Goal: Find contact information: Find contact information

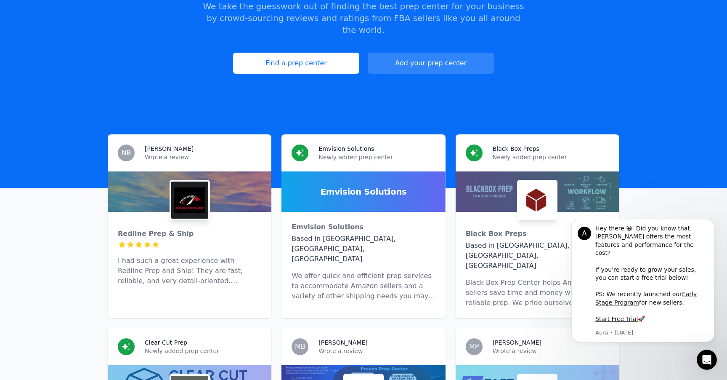
scroll to position [149, 0]
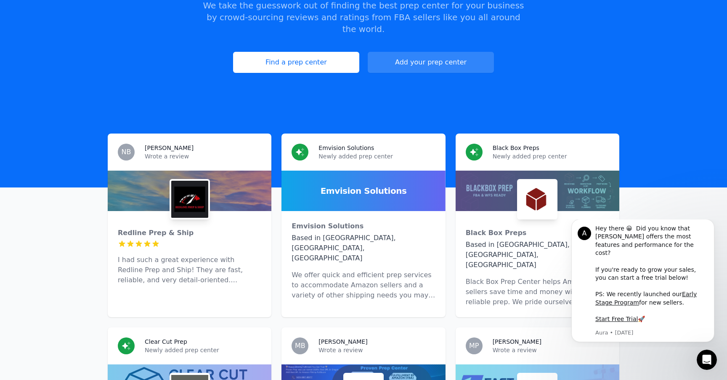
click at [545, 181] on img at bounding box center [537, 199] width 37 height 37
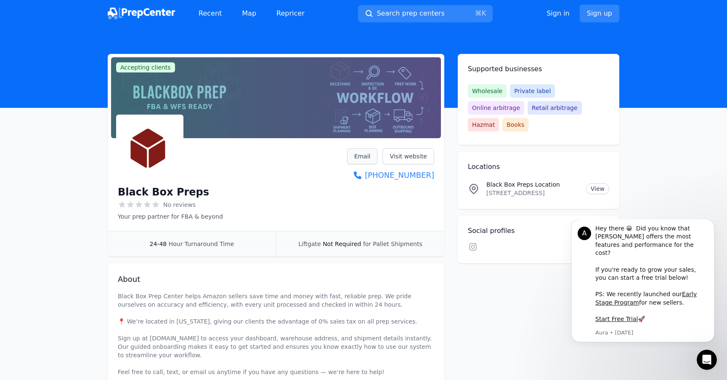
click at [362, 160] on link "Email" at bounding box center [362, 156] width 31 height 16
click at [361, 160] on link "Email" at bounding box center [362, 156] width 31 height 16
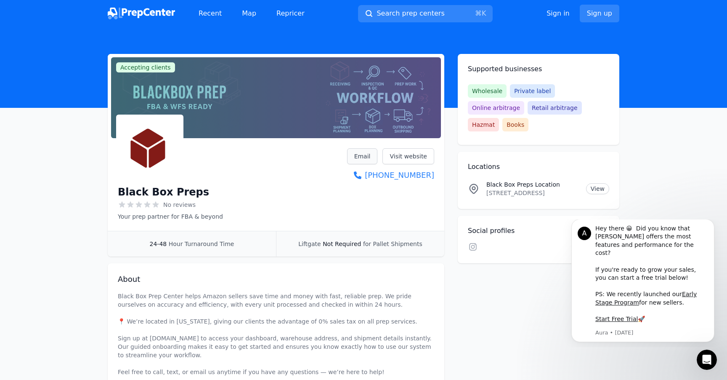
click at [361, 160] on link "Email" at bounding box center [362, 156] width 31 height 16
click at [361, 157] on link "Email" at bounding box center [362, 156] width 31 height 16
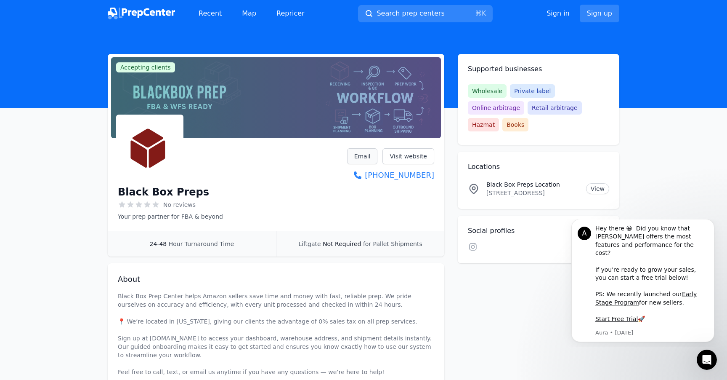
click at [361, 157] on link "Email" at bounding box center [362, 156] width 31 height 16
click at [367, 157] on link "Email" at bounding box center [362, 156] width 31 height 16
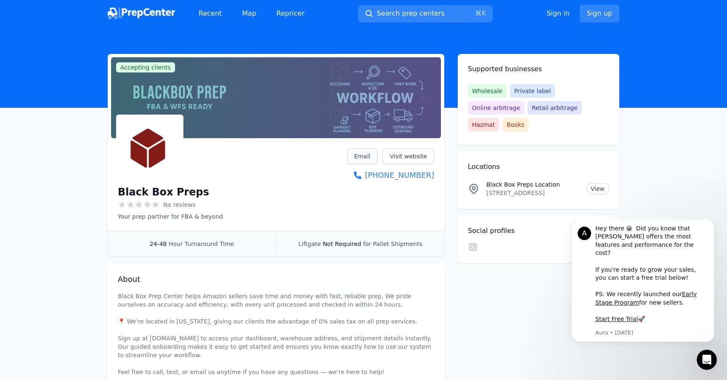
click at [367, 157] on link "Email" at bounding box center [362, 156] width 31 height 16
click at [369, 154] on link "Email" at bounding box center [362, 156] width 31 height 16
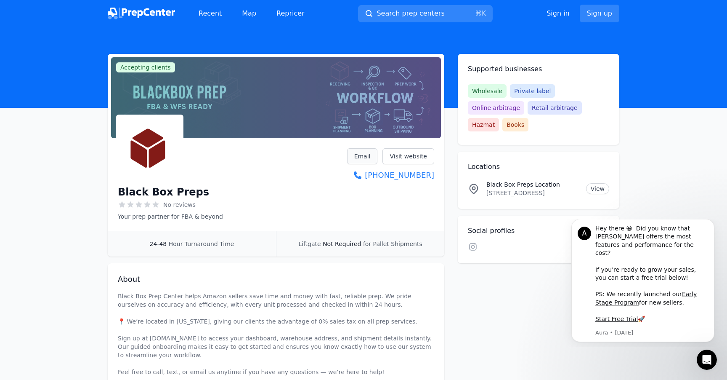
click at [369, 154] on link "Email" at bounding box center [362, 156] width 31 height 16
click at [363, 159] on link "Email" at bounding box center [362, 156] width 31 height 16
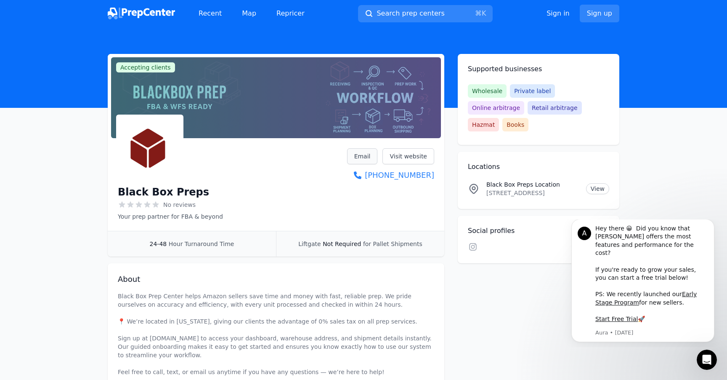
click at [363, 159] on link "Email" at bounding box center [362, 156] width 31 height 16
click at [370, 156] on link "Email" at bounding box center [362, 156] width 31 height 16
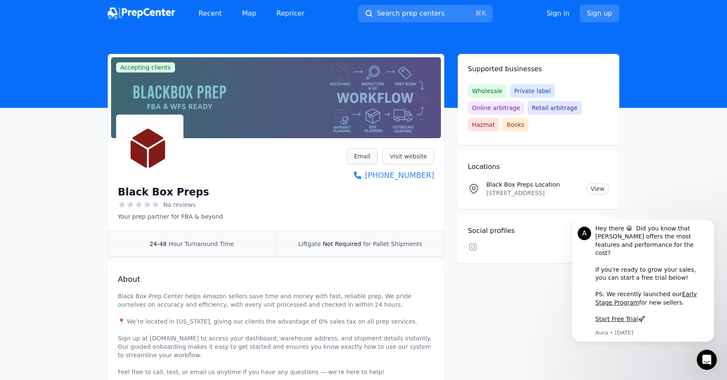
click at [370, 156] on link "Email" at bounding box center [362, 156] width 31 height 16
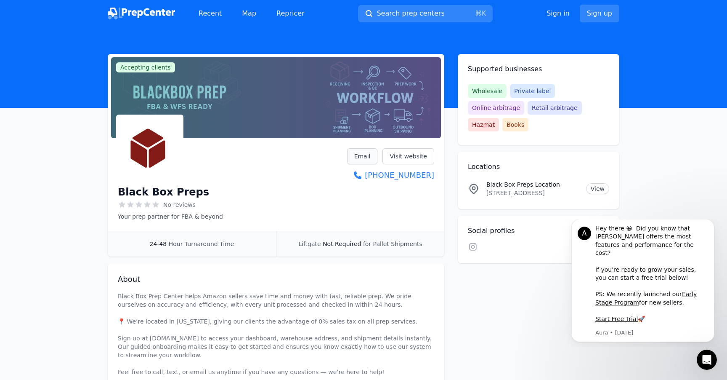
click at [370, 156] on link "Email" at bounding box center [362, 156] width 31 height 16
click at [412, 162] on link "Visit website" at bounding box center [409, 156] width 52 height 16
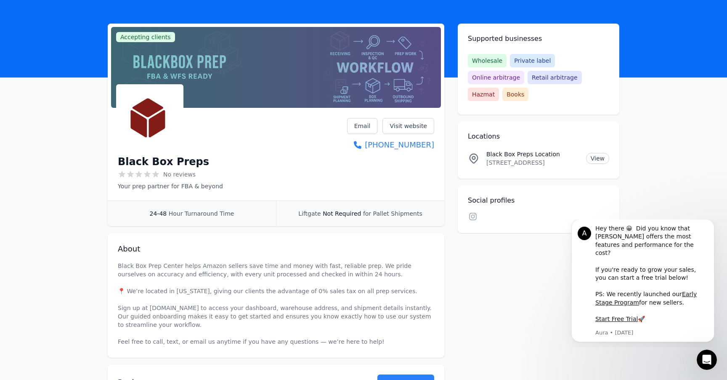
scroll to position [32, 0]
